Goal: Information Seeking & Learning: Learn about a topic

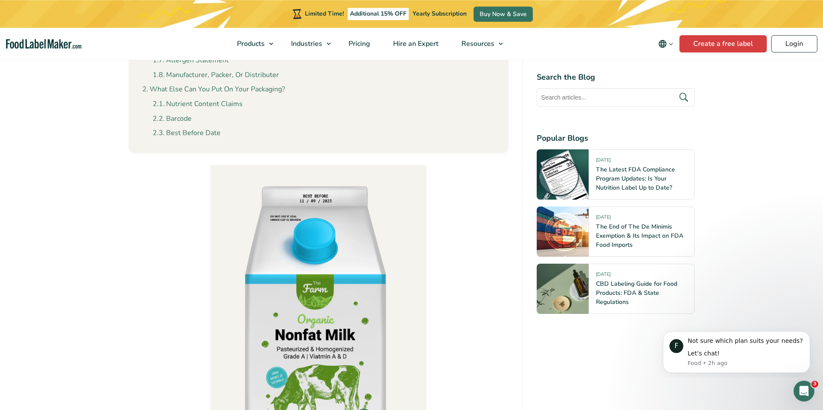
scroll to position [662, 0]
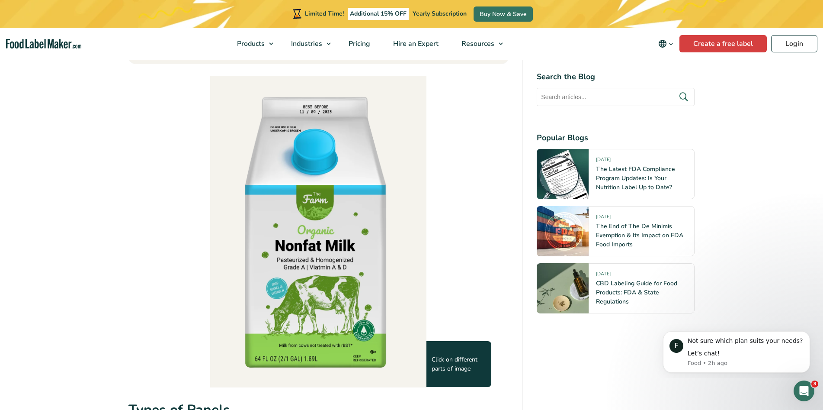
click at [476, 367] on div "Click on different parts of image" at bounding box center [458, 364] width 65 height 46
click at [316, 307] on img at bounding box center [318, 231] width 216 height 310
click at [312, 307] on img at bounding box center [318, 231] width 216 height 310
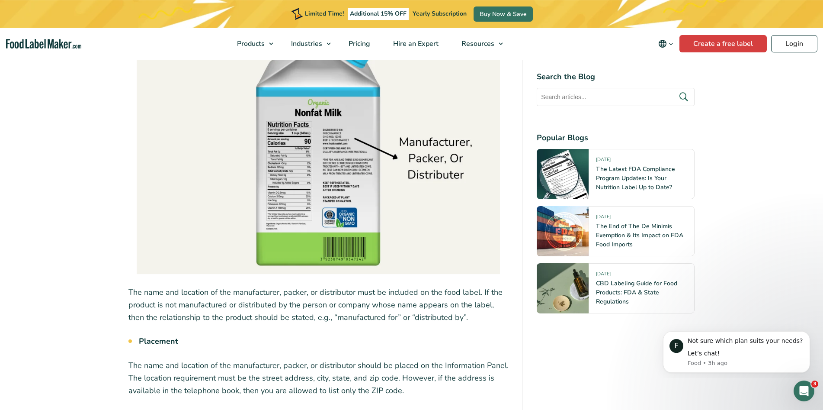
scroll to position [5558, 0]
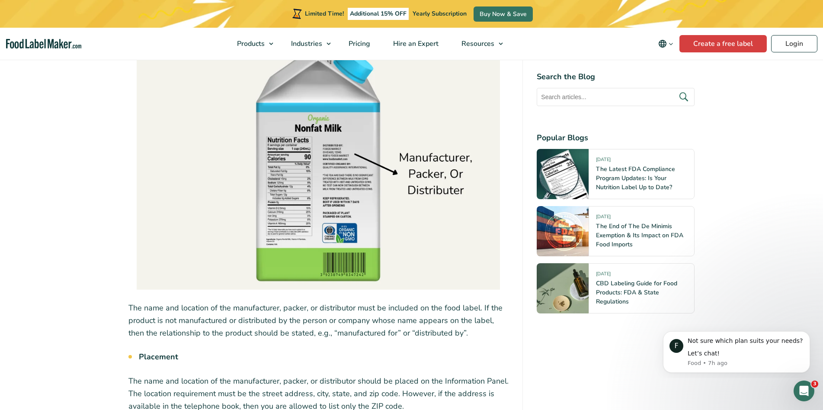
click at [349, 225] on img at bounding box center [318, 153] width 363 height 272
